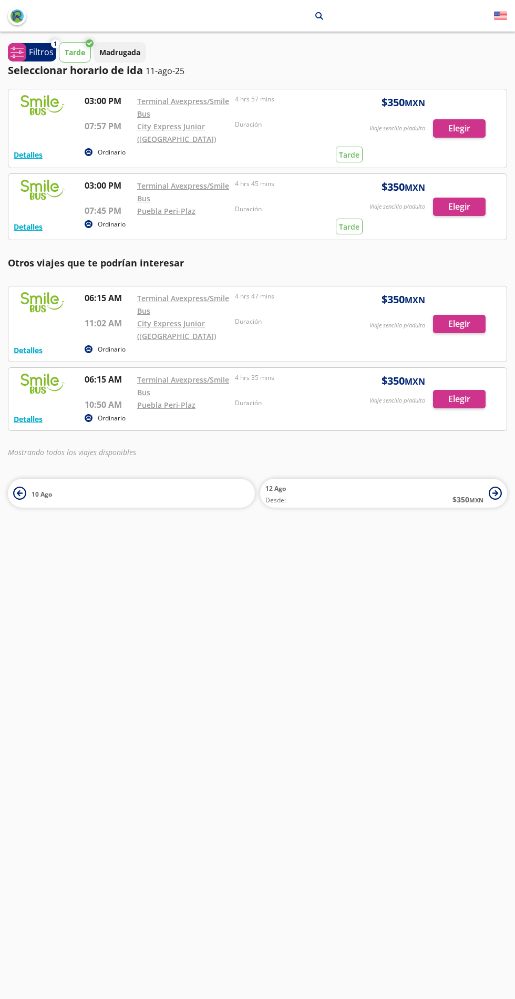
click at [130, 53] on p "Madrugada" at bounding box center [119, 52] width 41 height 11
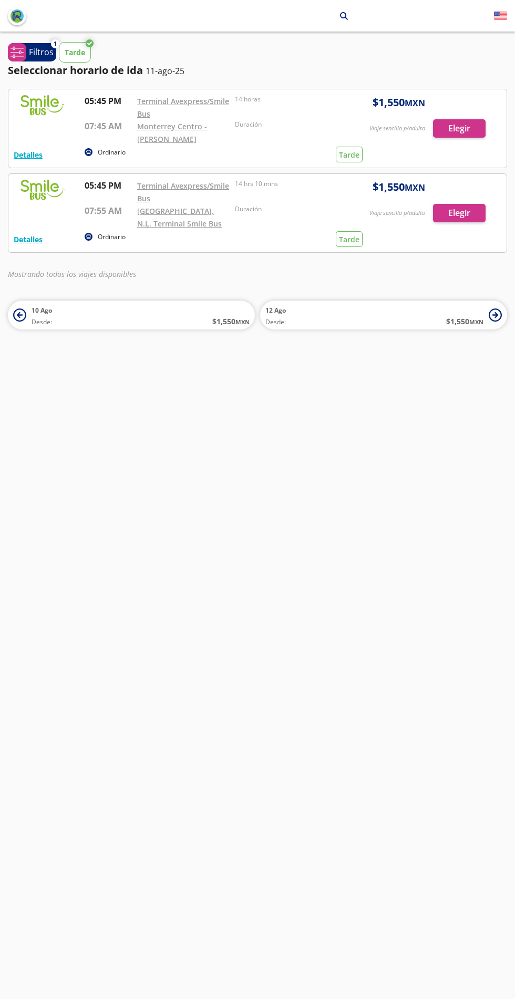
click at [466, 129] on div at bounding box center [257, 128] width 498 height 78
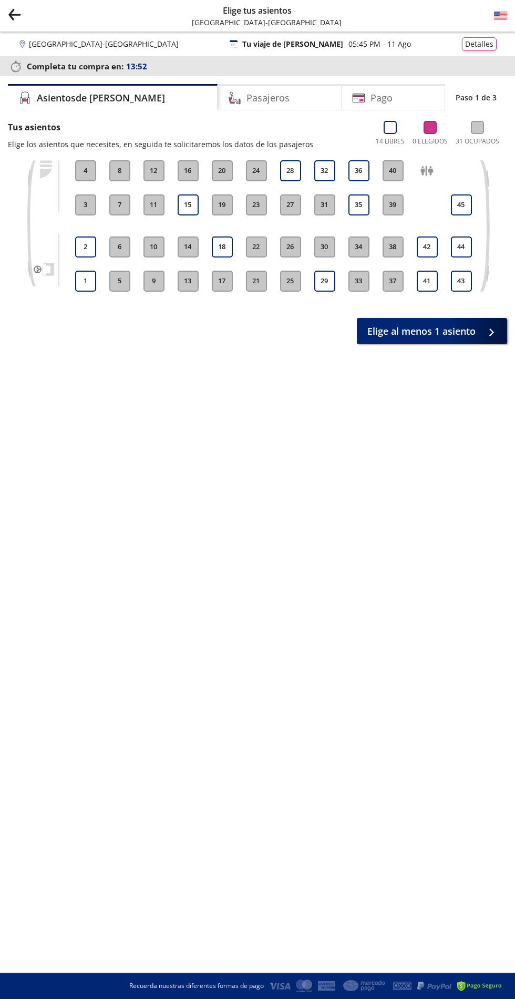
click at [188, 247] on button "14" at bounding box center [188, 247] width 21 height 21
click at [187, 249] on button "14" at bounding box center [188, 247] width 21 height 21
click at [222, 247] on button "18" at bounding box center [222, 247] width 21 height 21
click at [386, 93] on div "Pago" at bounding box center [394, 97] width 104 height 26
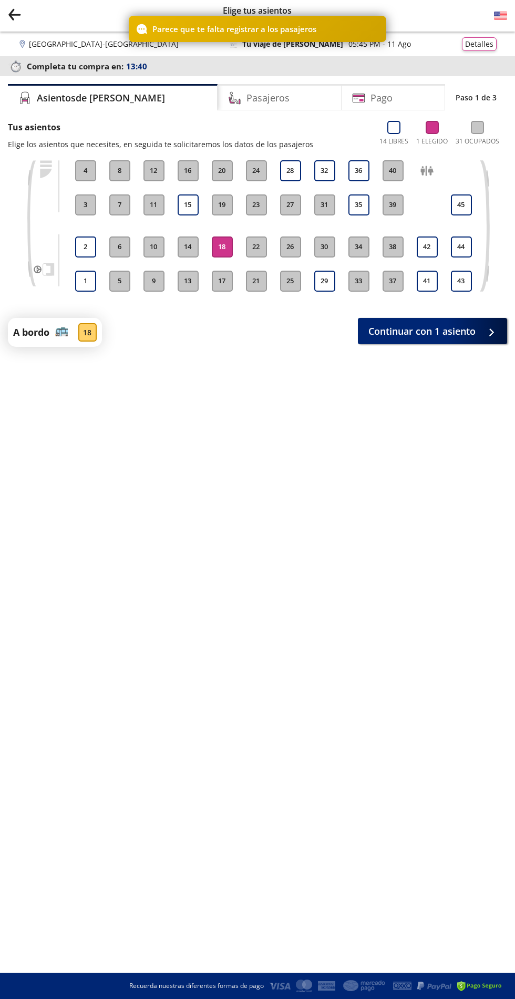
click at [218, 243] on button "18" at bounding box center [222, 247] width 21 height 21
click at [222, 247] on button "18" at bounding box center [222, 247] width 21 height 21
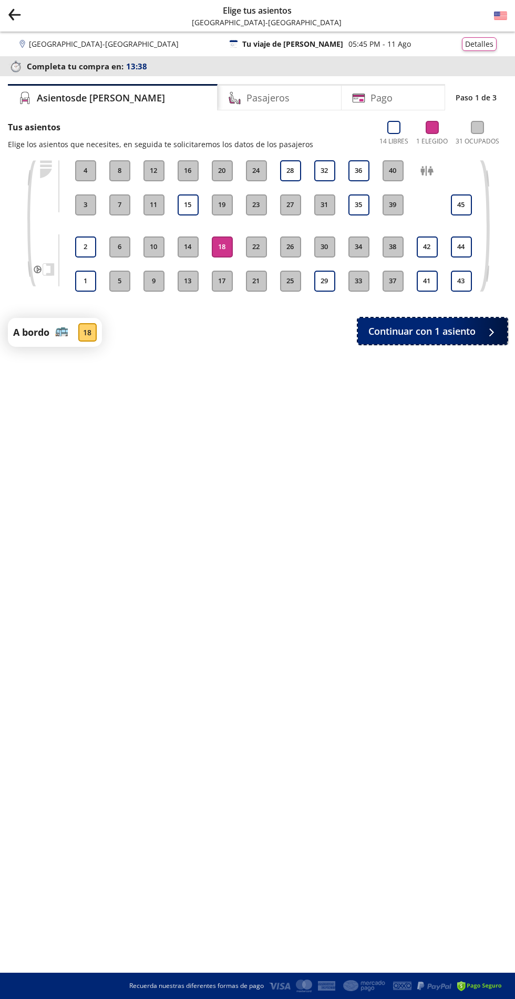
click at [415, 332] on span "Continuar con 1 asiento" at bounding box center [421, 331] width 107 height 14
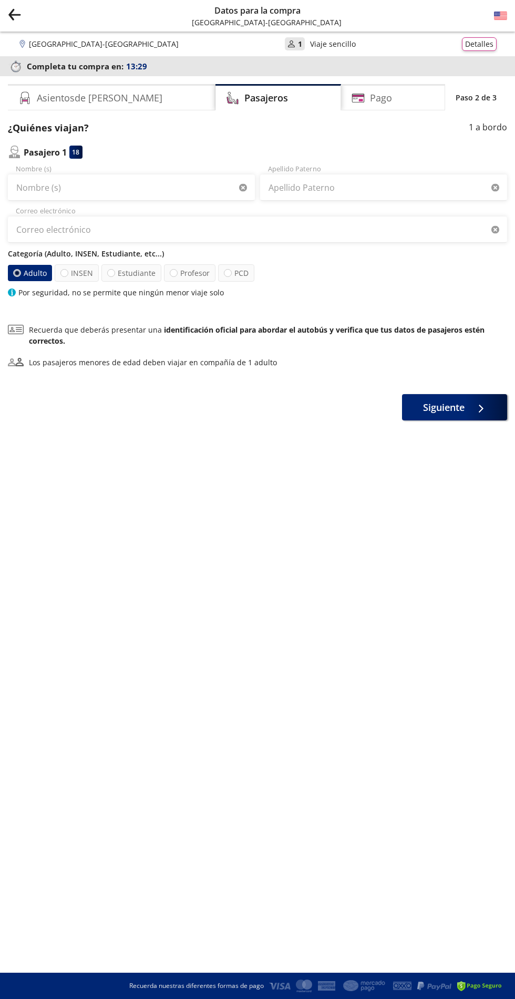
click at [65, 273] on div at bounding box center [64, 273] width 8 height 8
click at [65, 273] on input "INSEN" at bounding box center [64, 273] width 7 height 7
radio input "true"
radio input "false"
click at [127, 268] on label "Estudiante" at bounding box center [131, 272] width 60 height 17
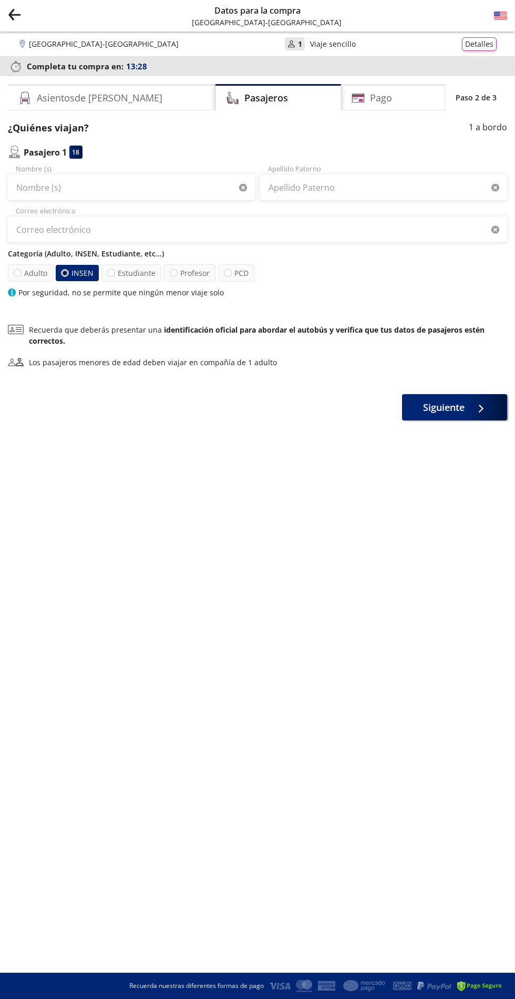
click at [115, 270] on input "Estudiante" at bounding box center [111, 273] width 7 height 7
radio input "true"
radio input "false"
click at [183, 266] on label "Profesor" at bounding box center [190, 272] width 52 height 17
click at [177, 270] on input "Profesor" at bounding box center [173, 273] width 7 height 7
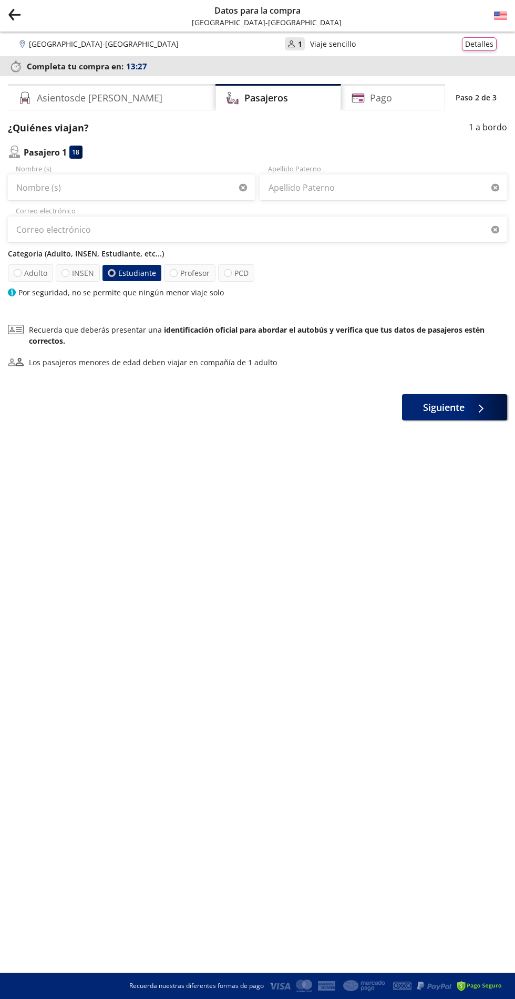
radio input "true"
radio input "false"
click at [228, 267] on label "PCD" at bounding box center [236, 272] width 36 height 17
click at [228, 270] on input "PCD" at bounding box center [227, 273] width 7 height 7
radio input "true"
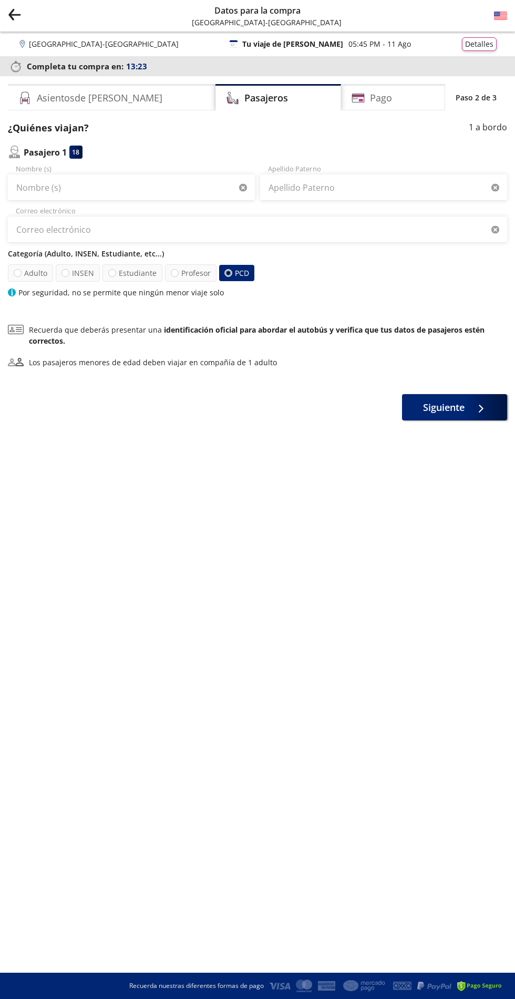
click at [175, 273] on div at bounding box center [175, 273] width 8 height 8
click at [175, 273] on input "Profesor" at bounding box center [174, 273] width 7 height 7
radio input "true"
radio input "false"
click at [134, 271] on label "Estudiante" at bounding box center [132, 273] width 62 height 18
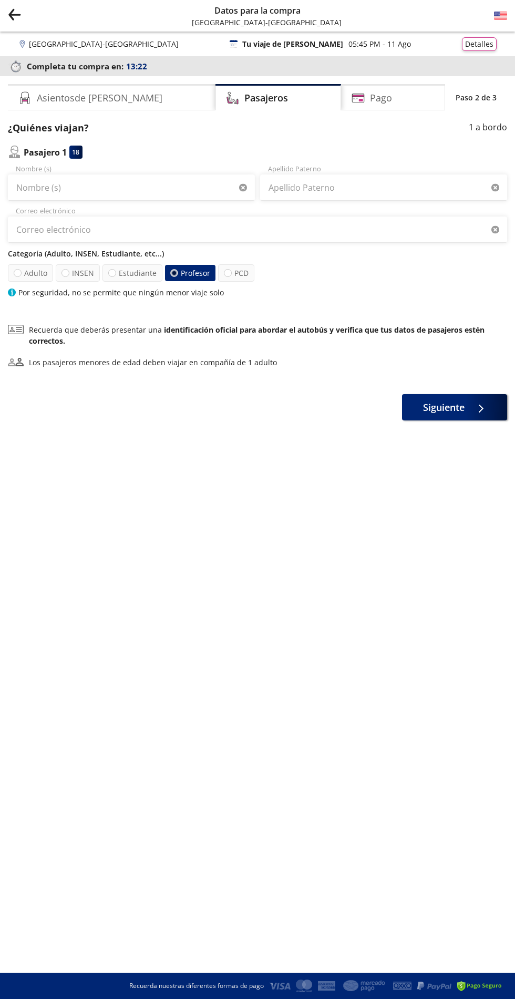
click at [115, 271] on input "Estudiante" at bounding box center [111, 273] width 7 height 7
radio input "true"
radio input "false"
click at [65, 276] on div at bounding box center [65, 273] width 8 height 8
click at [65, 276] on input "INSEN" at bounding box center [65, 273] width 7 height 7
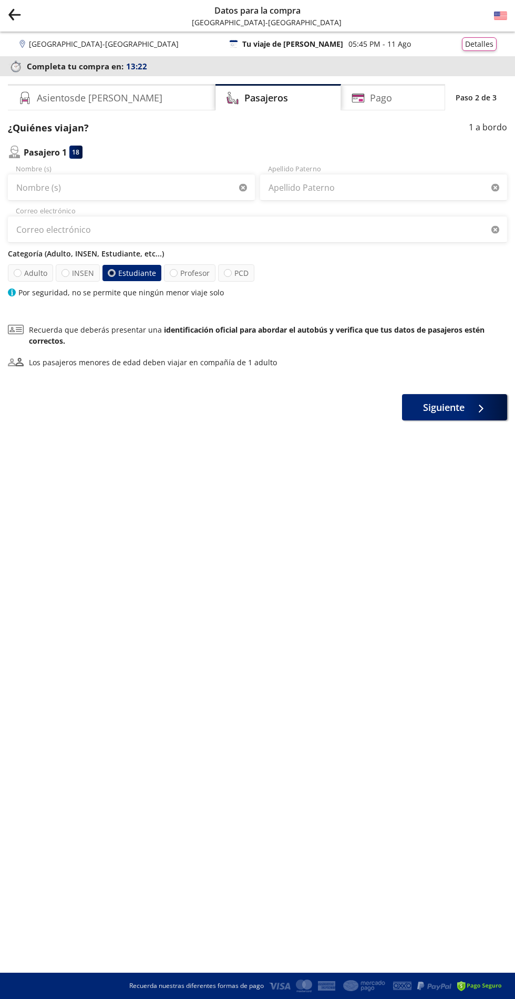
radio input "true"
radio input "false"
click at [18, 273] on div at bounding box center [18, 273] width 8 height 8
click at [18, 273] on input "Adulto" at bounding box center [17, 273] width 7 height 7
radio input "true"
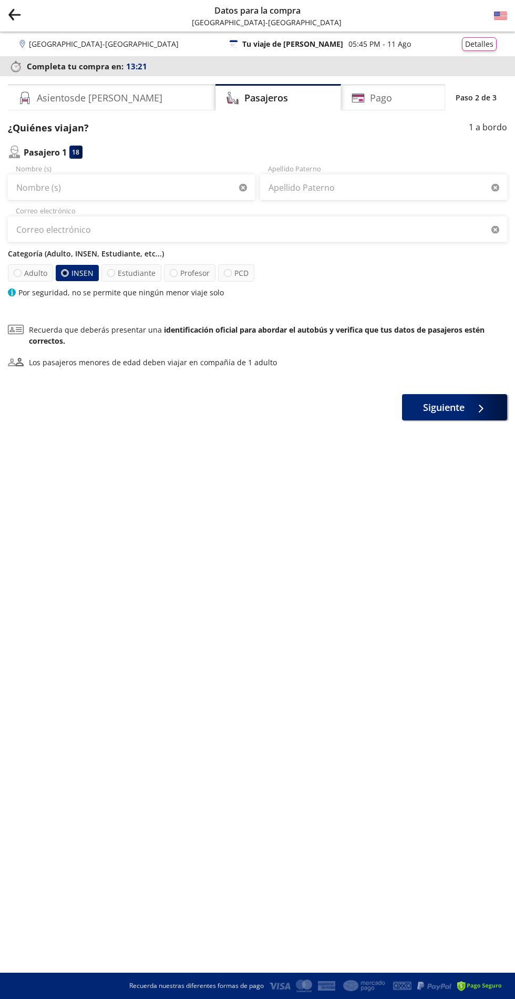
radio input "false"
